Goal: Information Seeking & Learning: Learn about a topic

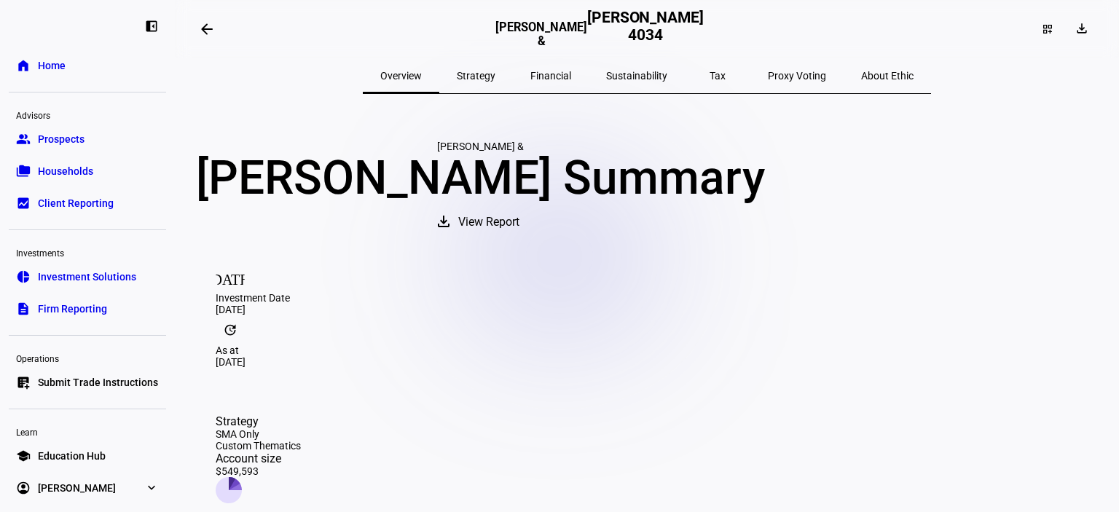
click at [646, 74] on span "Sustainability" at bounding box center [636, 76] width 61 height 10
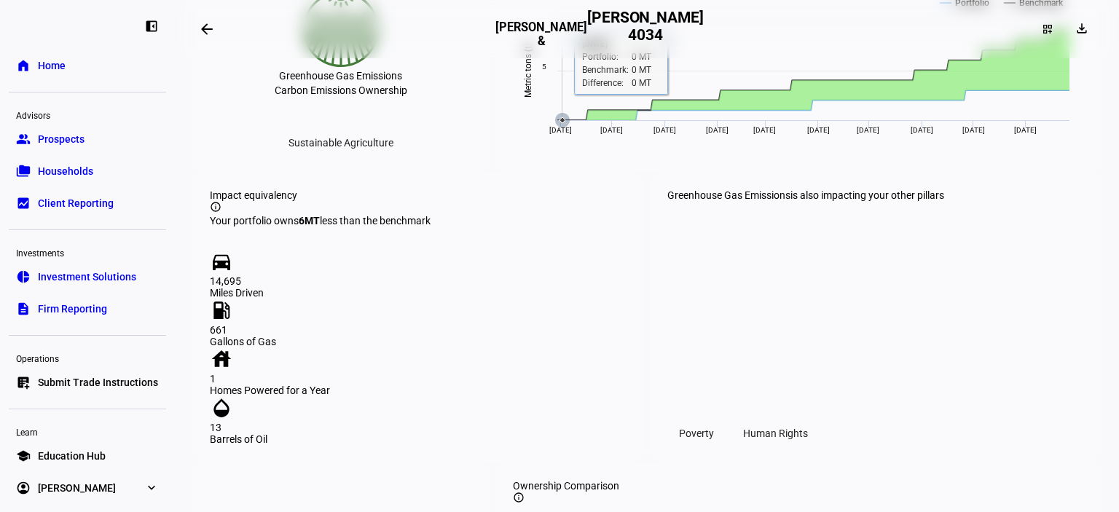
scroll to position [947, 0]
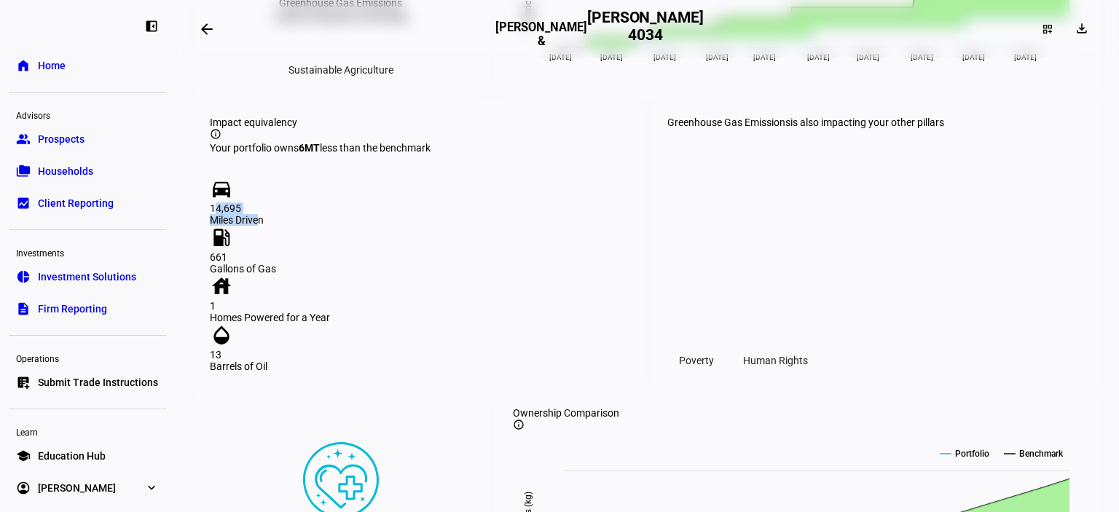
drag, startPoint x: 289, startPoint y: 404, endPoint x: 199, endPoint y: 410, distance: 90.5
click at [199, 390] on div "Impact equivalency info_outline Your portfolio owns 6 MT less than the benchmar…" at bounding box center [418, 244] width 452 height 291
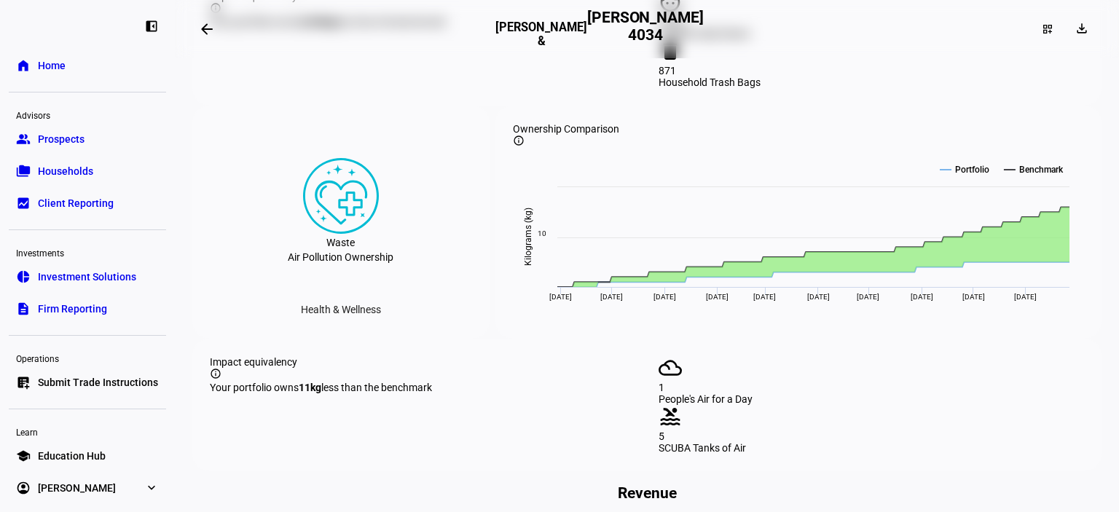
scroll to position [1602, 0]
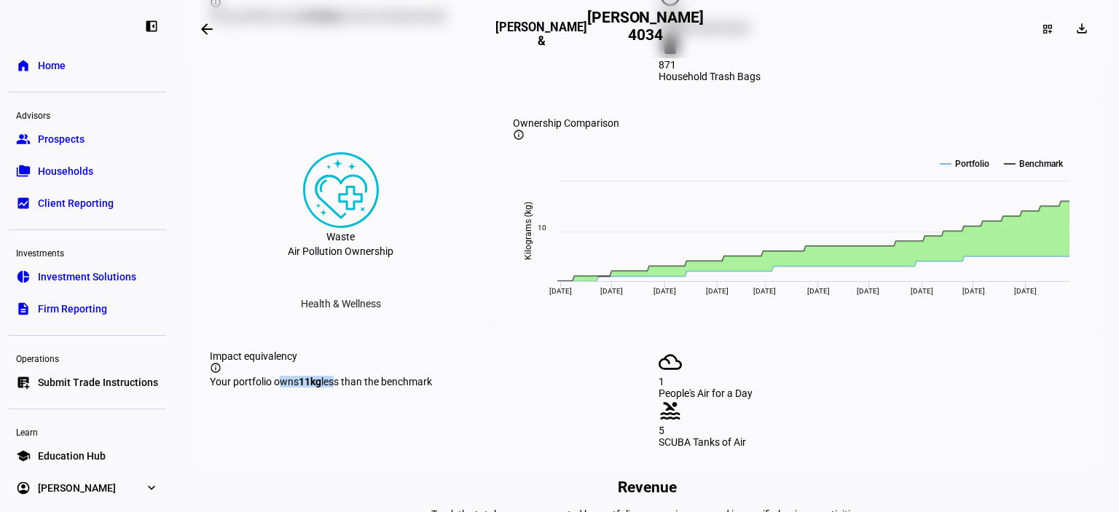
drag, startPoint x: 274, startPoint y: 435, endPoint x: 334, endPoint y: 433, distance: 60.5
click at [334, 387] on div "Your portfolio owns 11 kg less than the benchmark" at bounding box center [422, 382] width 425 height 12
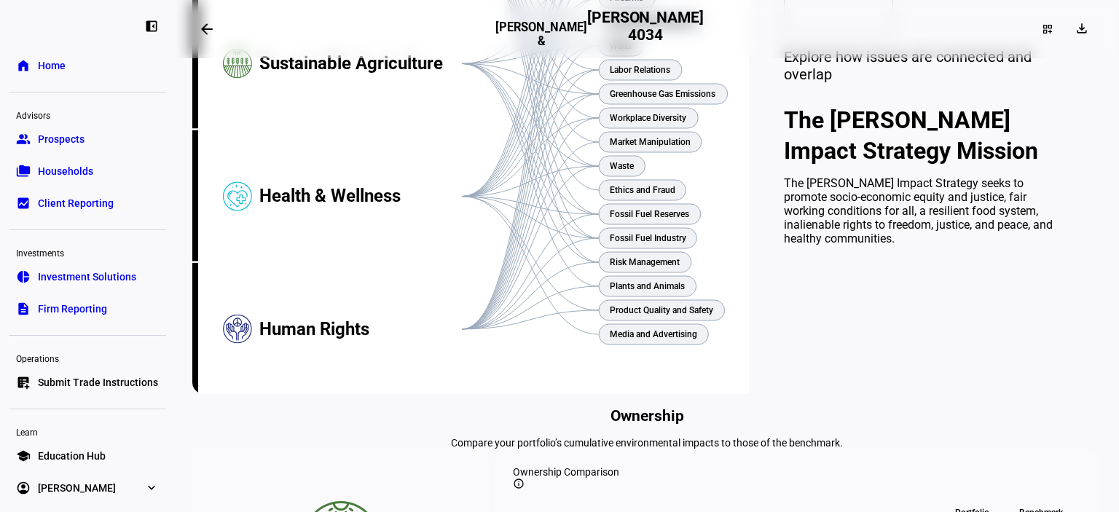
scroll to position [0, 0]
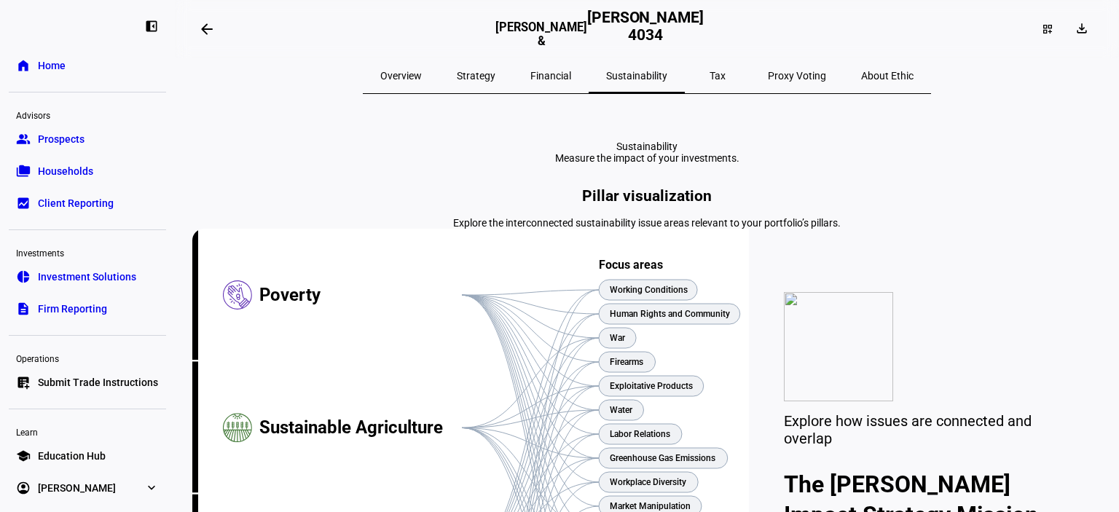
drag, startPoint x: 769, startPoint y: 122, endPoint x: 764, endPoint y: 110, distance: 13.4
click at [768, 63] on span "Proxy Voting" at bounding box center [797, 75] width 58 height 35
